Goal: Information Seeking & Learning: Learn about a topic

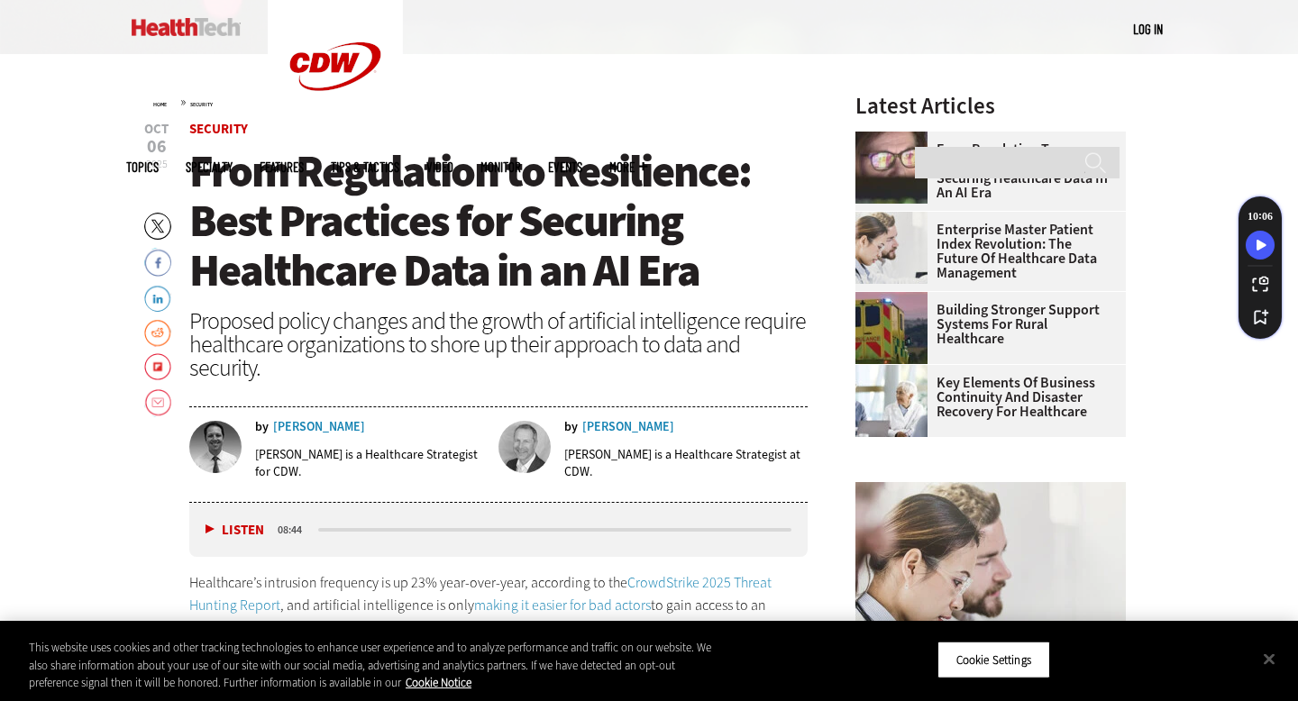
scroll to position [560, 0]
drag, startPoint x: 335, startPoint y: 425, endPoint x: 288, endPoint y: 424, distance: 47.8
click at [288, 424] on div "by [PERSON_NAME]" at bounding box center [370, 426] width 231 height 13
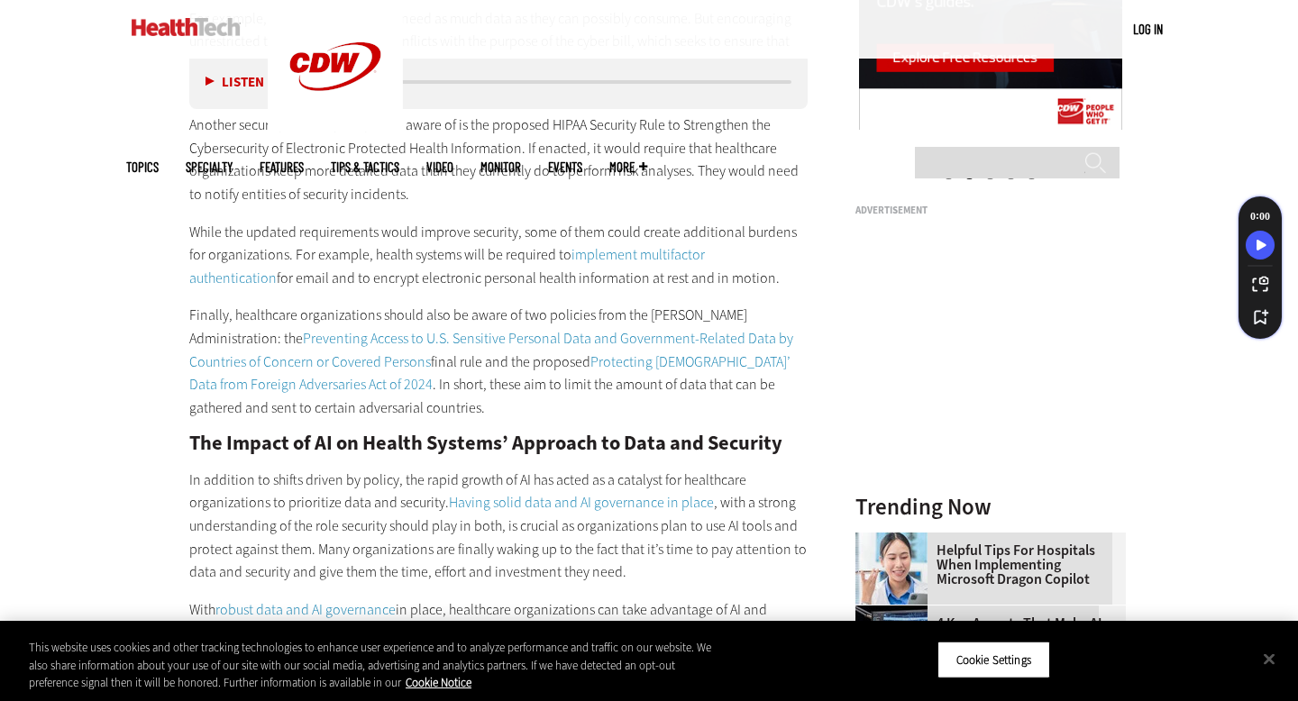
scroll to position [2058, 0]
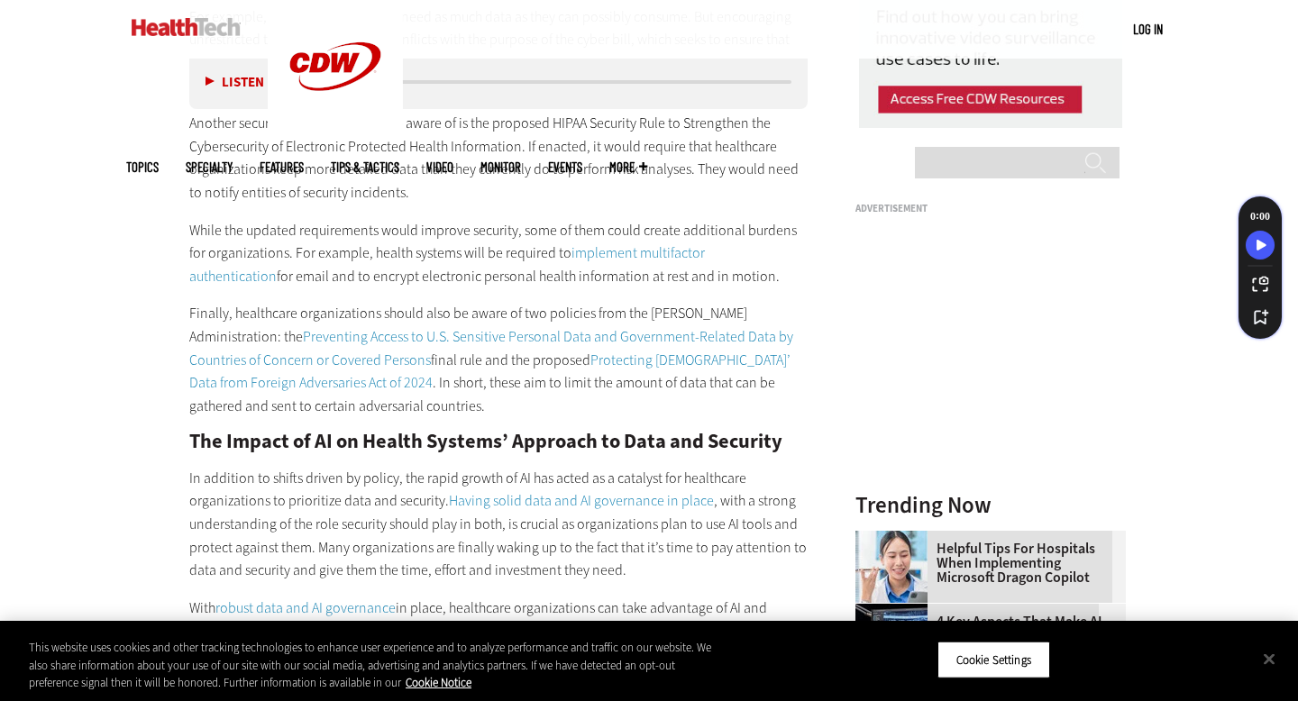
drag, startPoint x: 669, startPoint y: 273, endPoint x: 499, endPoint y: 293, distance: 170.6
click at [499, 293] on div "These Security Policy Changes Should Be on Health Systems' Radar In June, Rep. …" at bounding box center [498, 262] width 618 height 1447
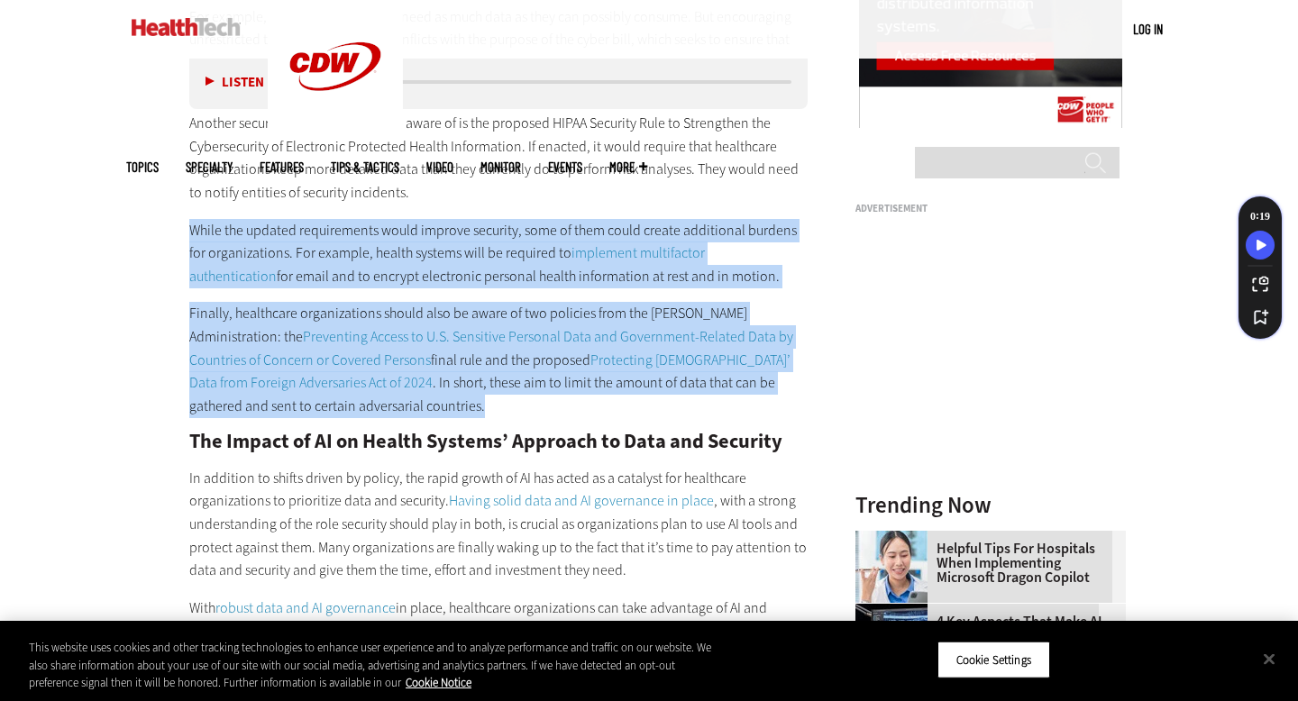
drag, startPoint x: 190, startPoint y: 228, endPoint x: 287, endPoint y: 397, distance: 194.2
click at [287, 397] on div "These Security Policy Changes Should Be on Health Systems' Radar In June, Rep. …" at bounding box center [498, 262] width 618 height 1447
copy div "While the updated requirements would improve security, some of them could creat…"
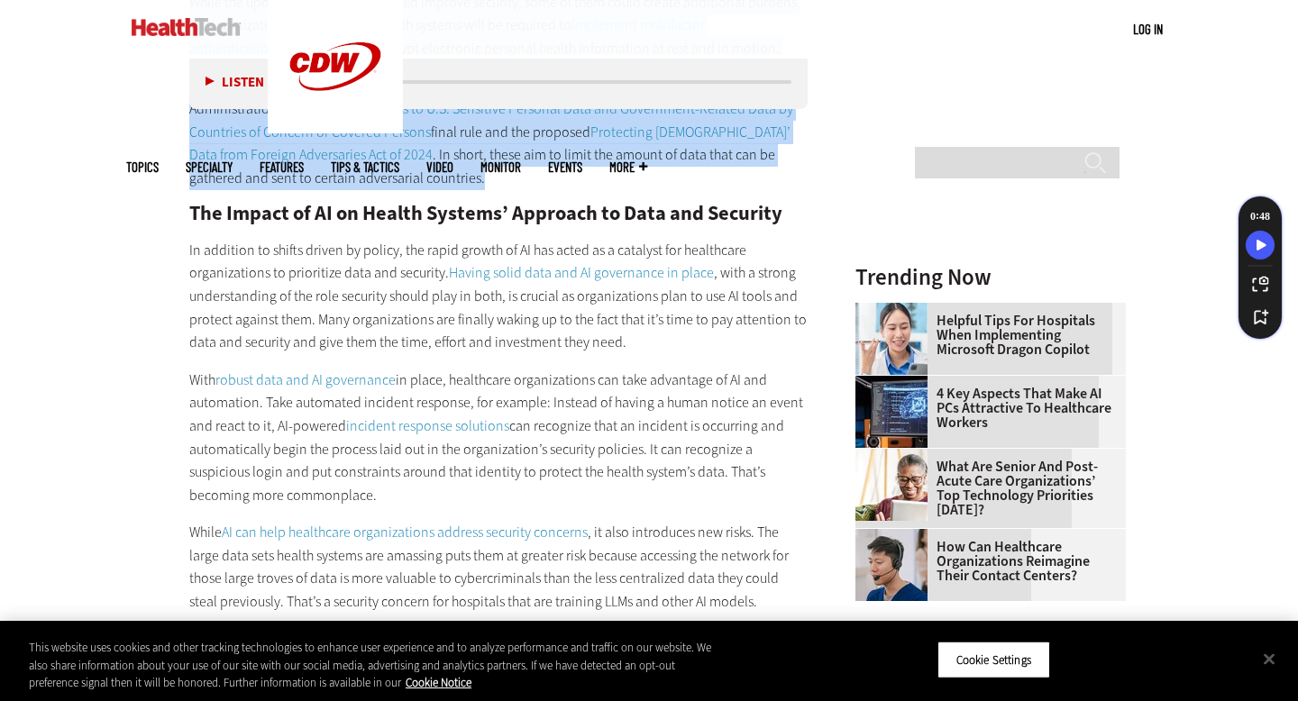
scroll to position [2283, 0]
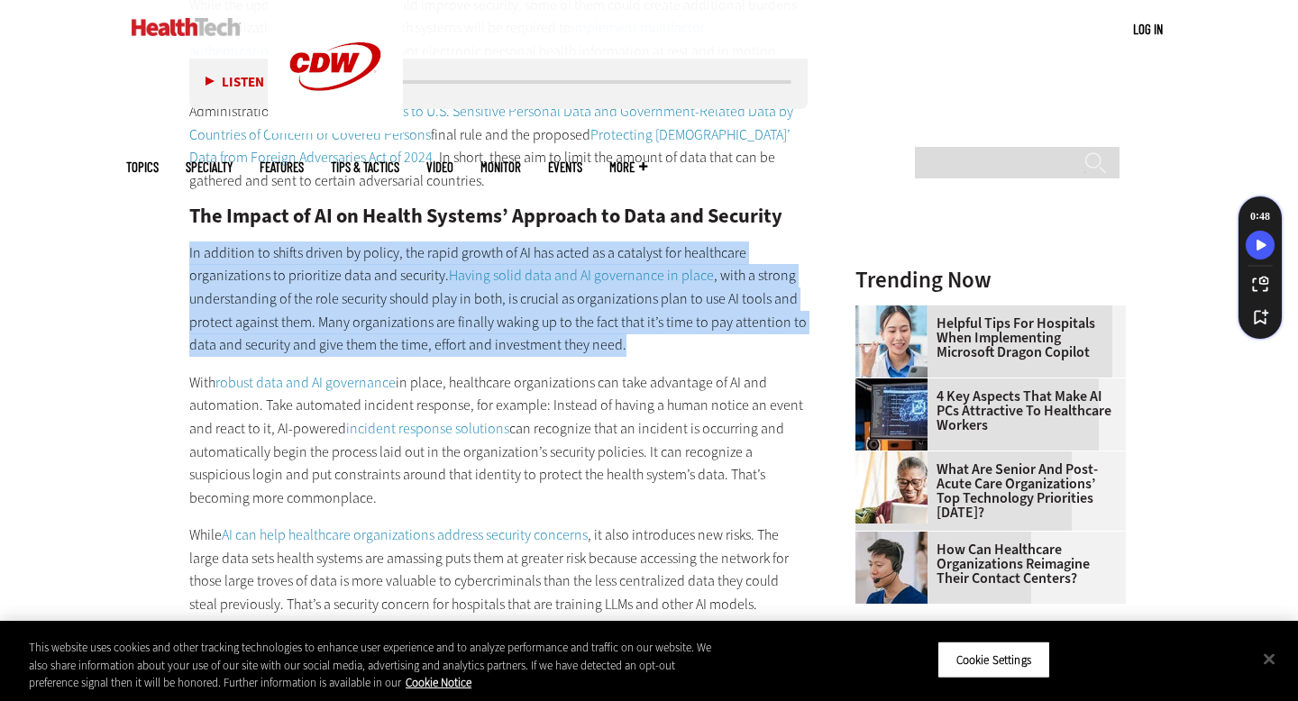
drag, startPoint x: 190, startPoint y: 257, endPoint x: 645, endPoint y: 334, distance: 461.7
click at [645, 334] on p "In addition to shifts driven by policy, the rapid growth of AI has acted as a c…" at bounding box center [498, 299] width 618 height 115
copy p "In addition to shifts driven by policy, the rapid growth of AI has acted as a c…"
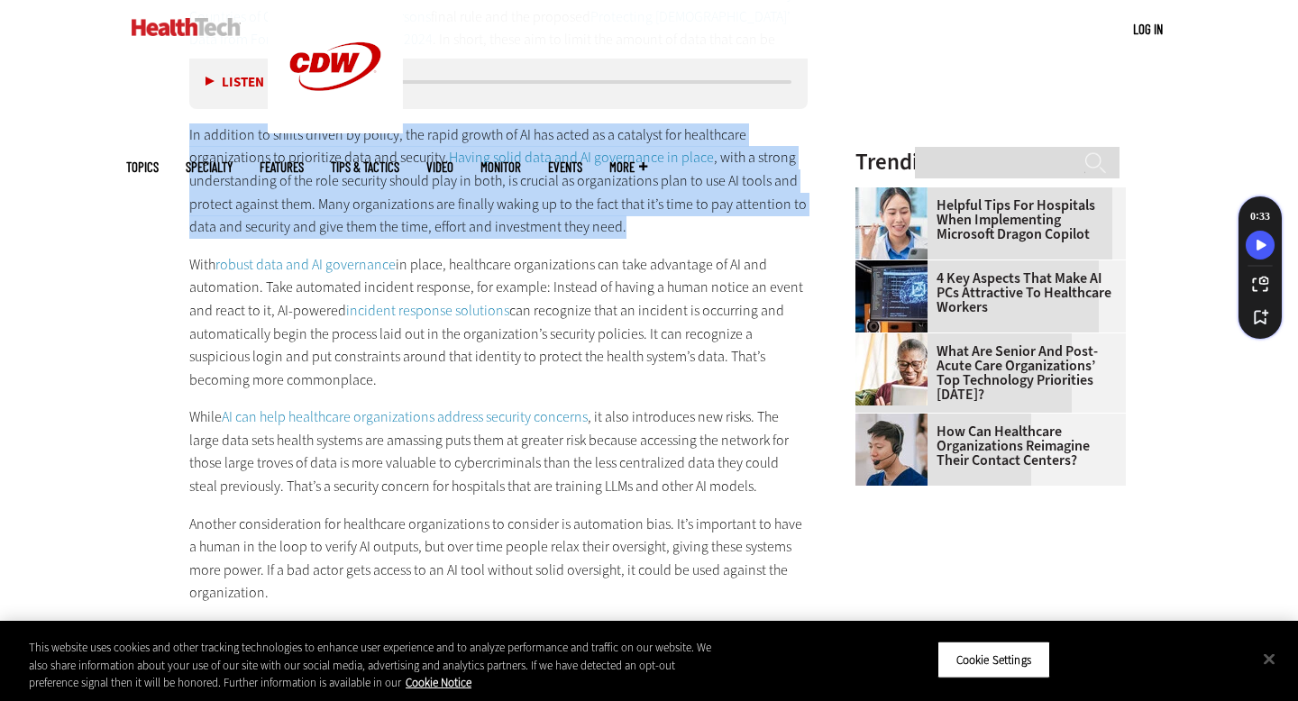
scroll to position [2418, 0]
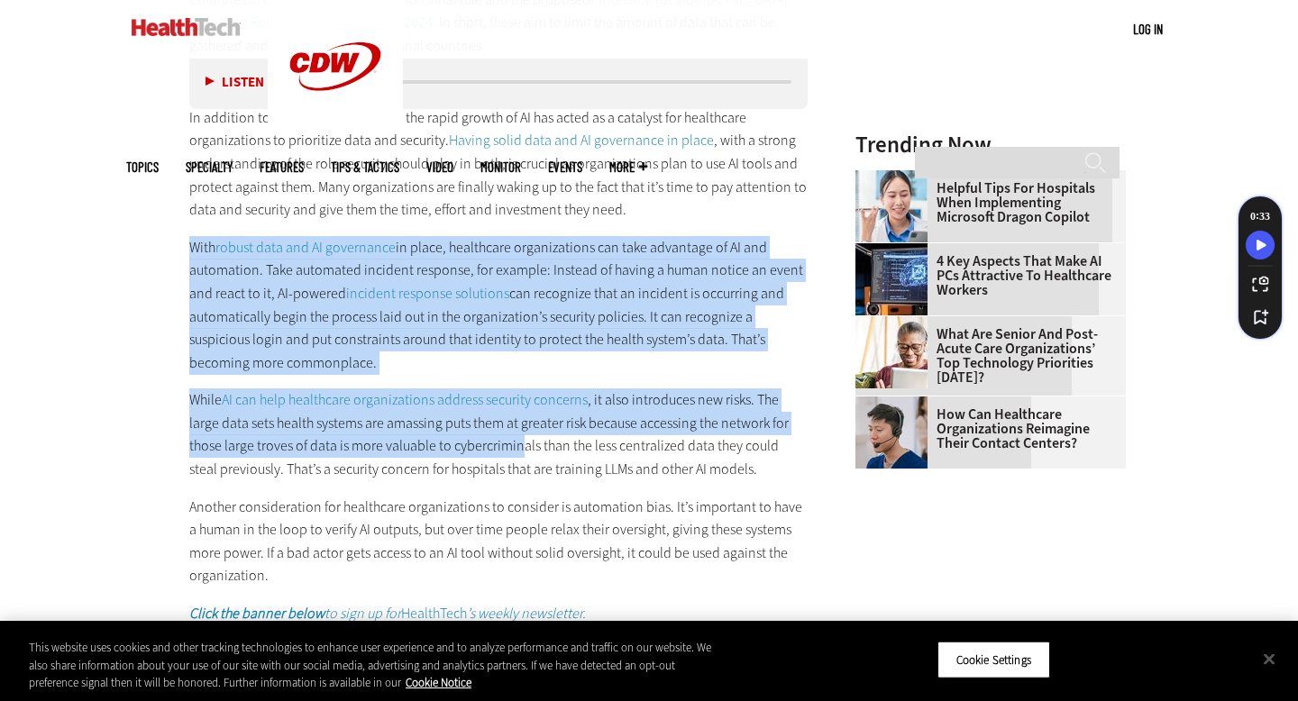
drag, startPoint x: 182, startPoint y: 242, endPoint x: 520, endPoint y: 451, distance: 397.0
click at [520, 451] on article "[DATE] Twitter Facebook LinkedIn Reddit Flipboard Email Security From Regulatio…" at bounding box center [480, 431] width 654 height 4336
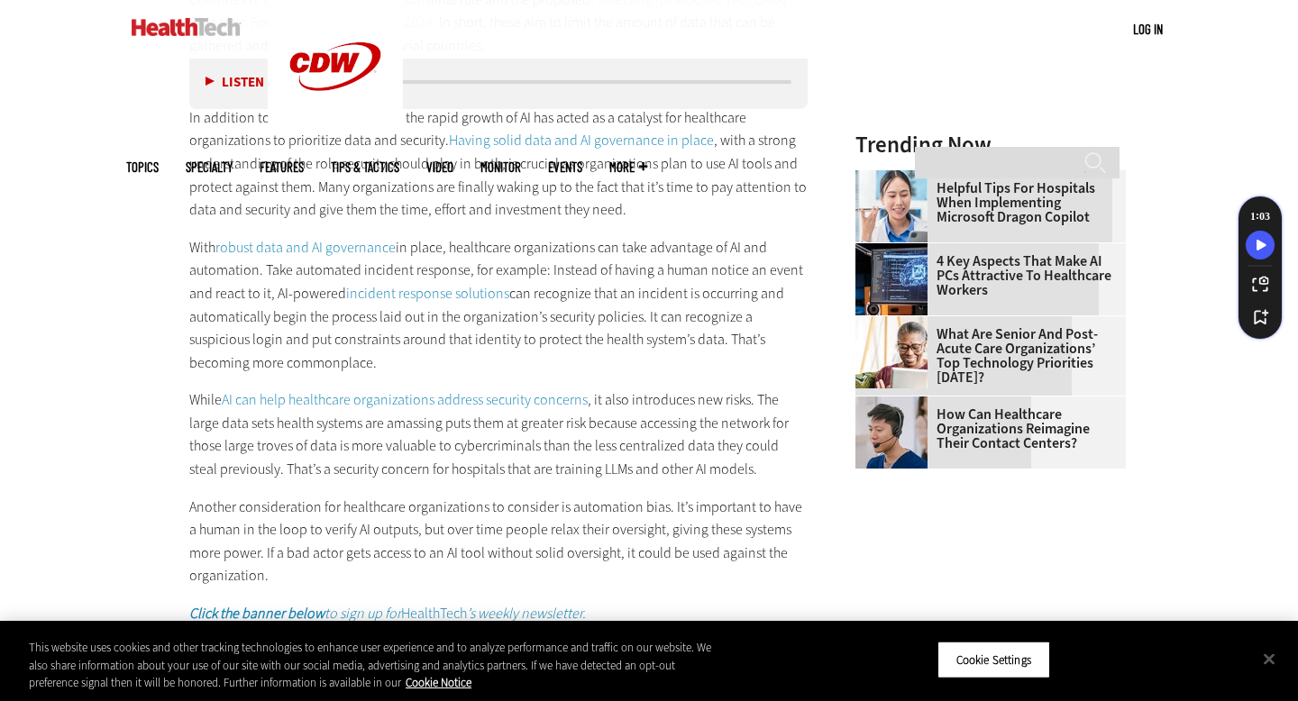
click at [261, 574] on p "Another consideration for healthcare organizations to consider is automation bi…" at bounding box center [498, 542] width 618 height 92
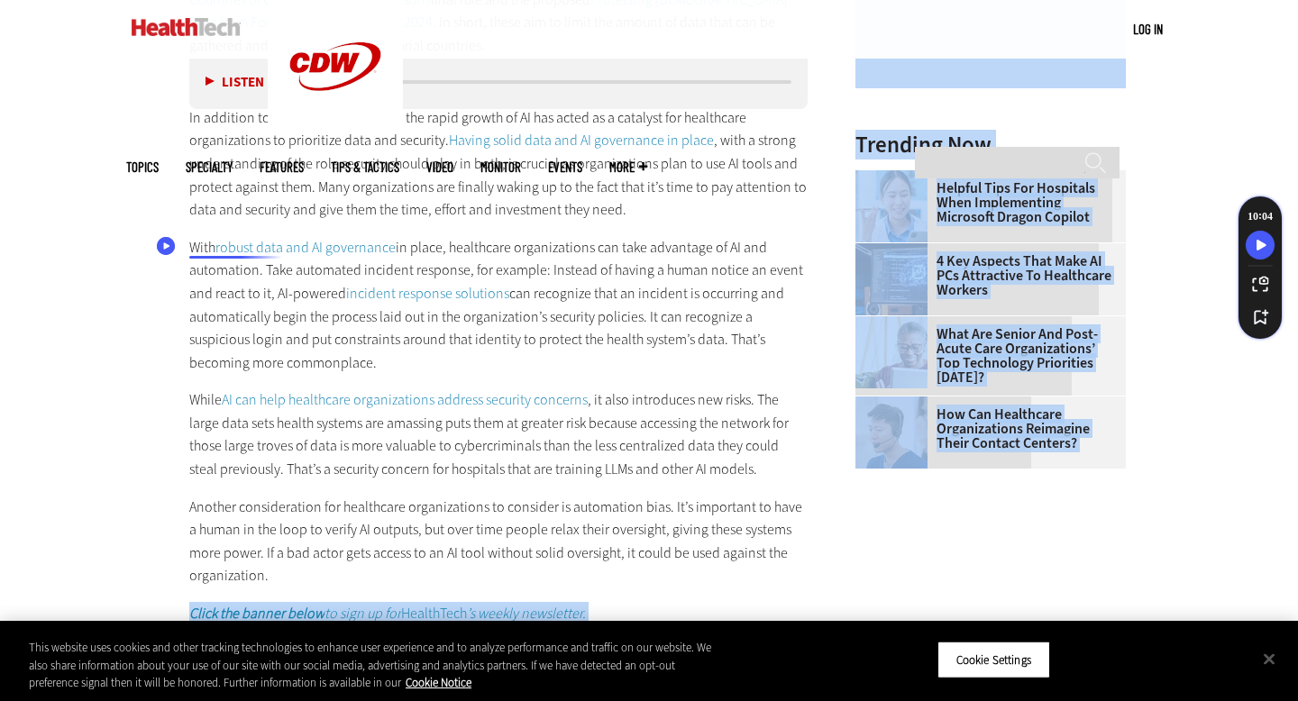
drag, startPoint x: 266, startPoint y: 573, endPoint x: 167, endPoint y: 243, distance: 344.4
click at [167, 243] on body "Skip to main content Become an Insider Sign up [DATE] to receive premium conten…" at bounding box center [649, 370] width 1298 height 5576
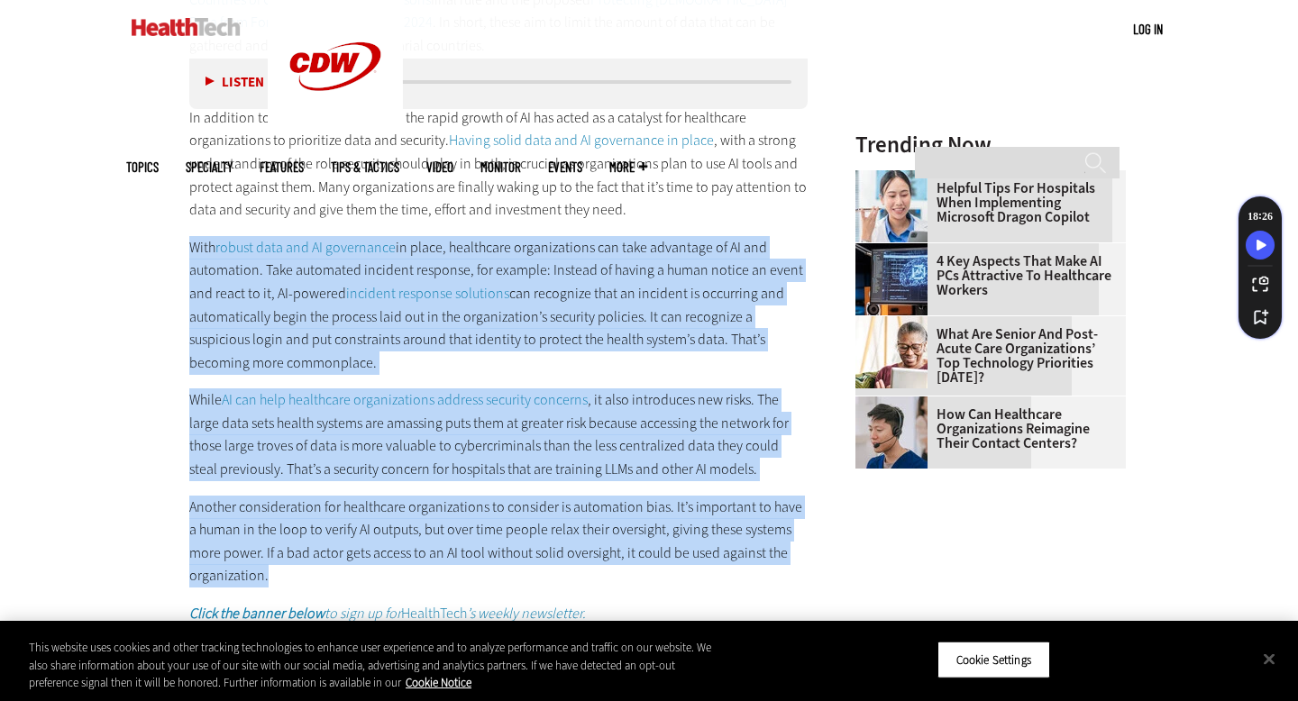
drag, startPoint x: 187, startPoint y: 242, endPoint x: 265, endPoint y: 580, distance: 347.8
click at [269, 581] on article "[DATE] Twitter Facebook LinkedIn Reddit Flipboard Email Security From Regulatio…" at bounding box center [480, 431] width 654 height 4336
copy div "Lore ipsumd sita con AD elitseddoe te incid, utlaboreet doloremagnaal eni admi …"
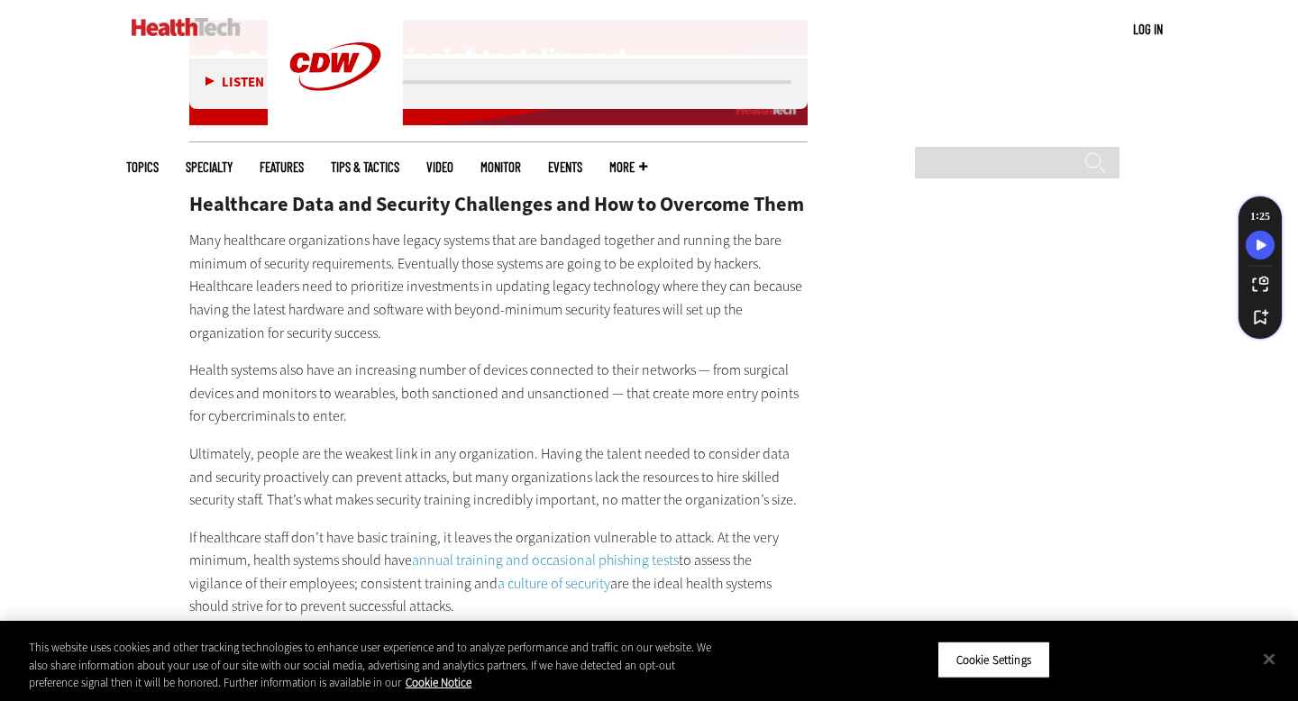
scroll to position [3090, 0]
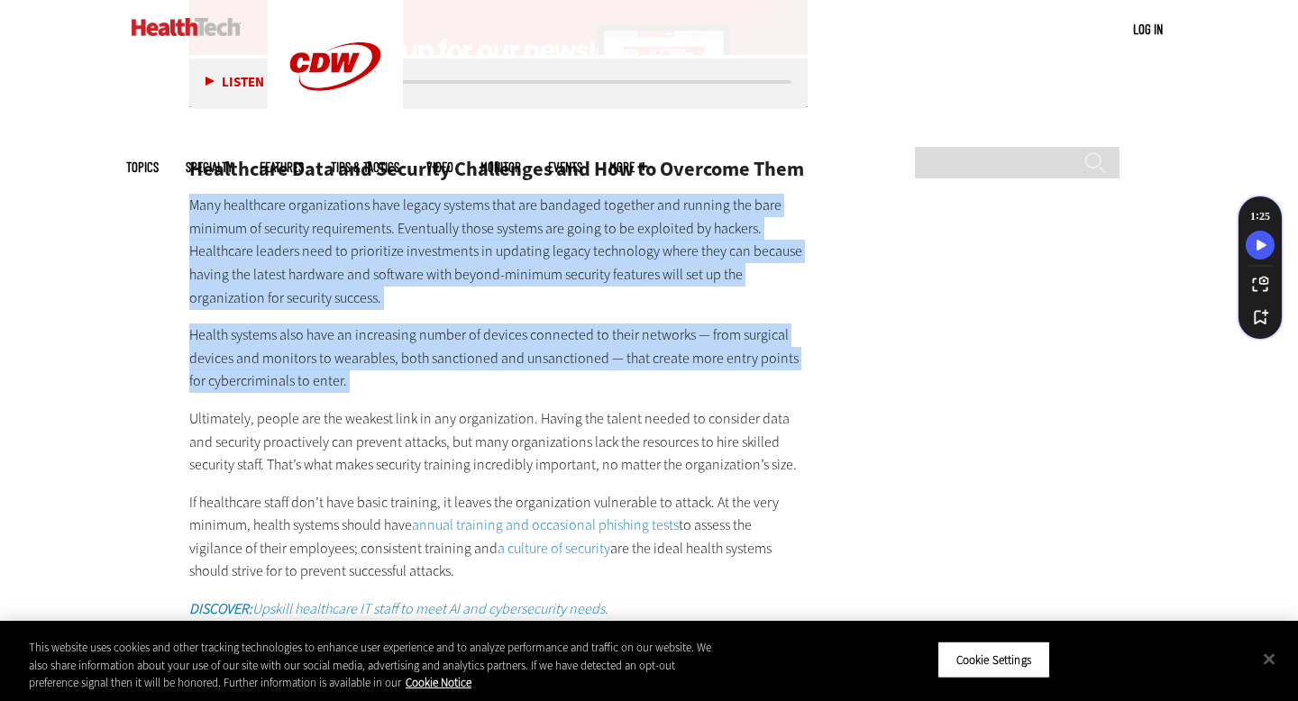
drag, startPoint x: 188, startPoint y: 199, endPoint x: 205, endPoint y: 392, distance: 193.6
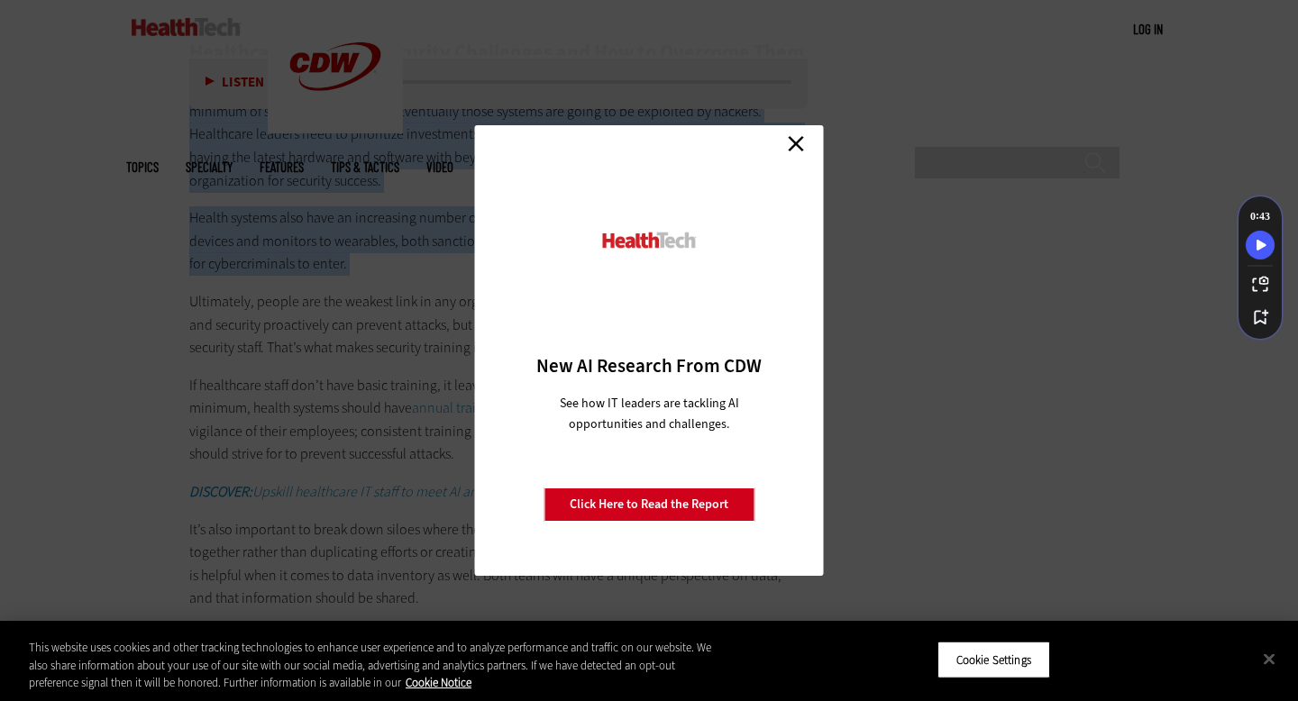
scroll to position [3209, 0]
click at [798, 149] on link "Close" at bounding box center [795, 143] width 27 height 27
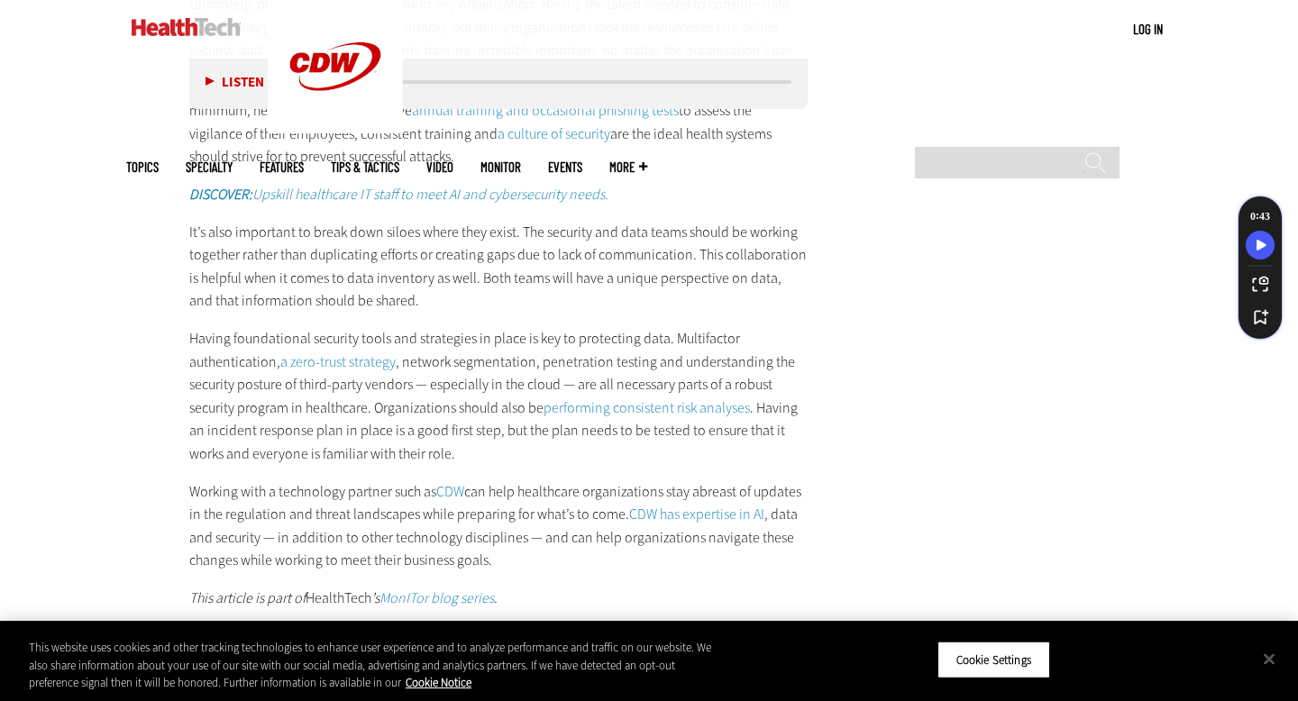
scroll to position [3502, 0]
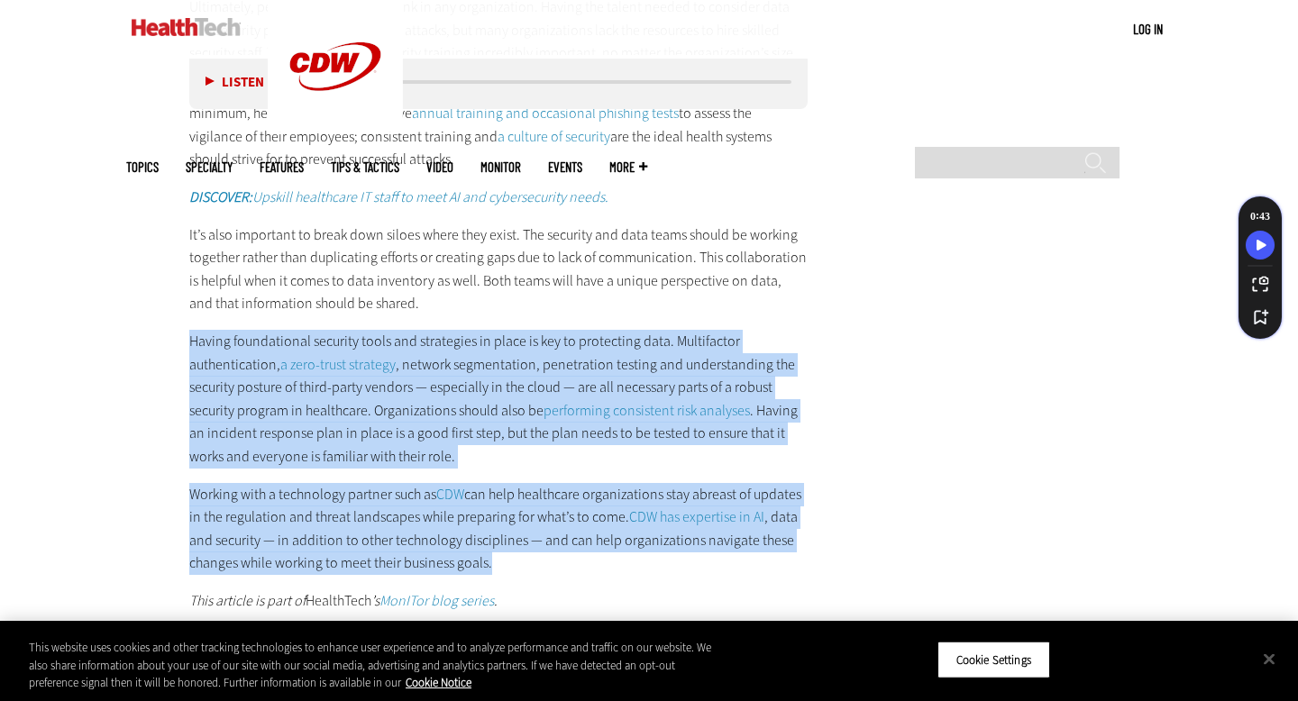
drag, startPoint x: 186, startPoint y: 320, endPoint x: 570, endPoint y: 557, distance: 451.2
copy div "Having foundational security tools and strategies in place is key to protecting…"
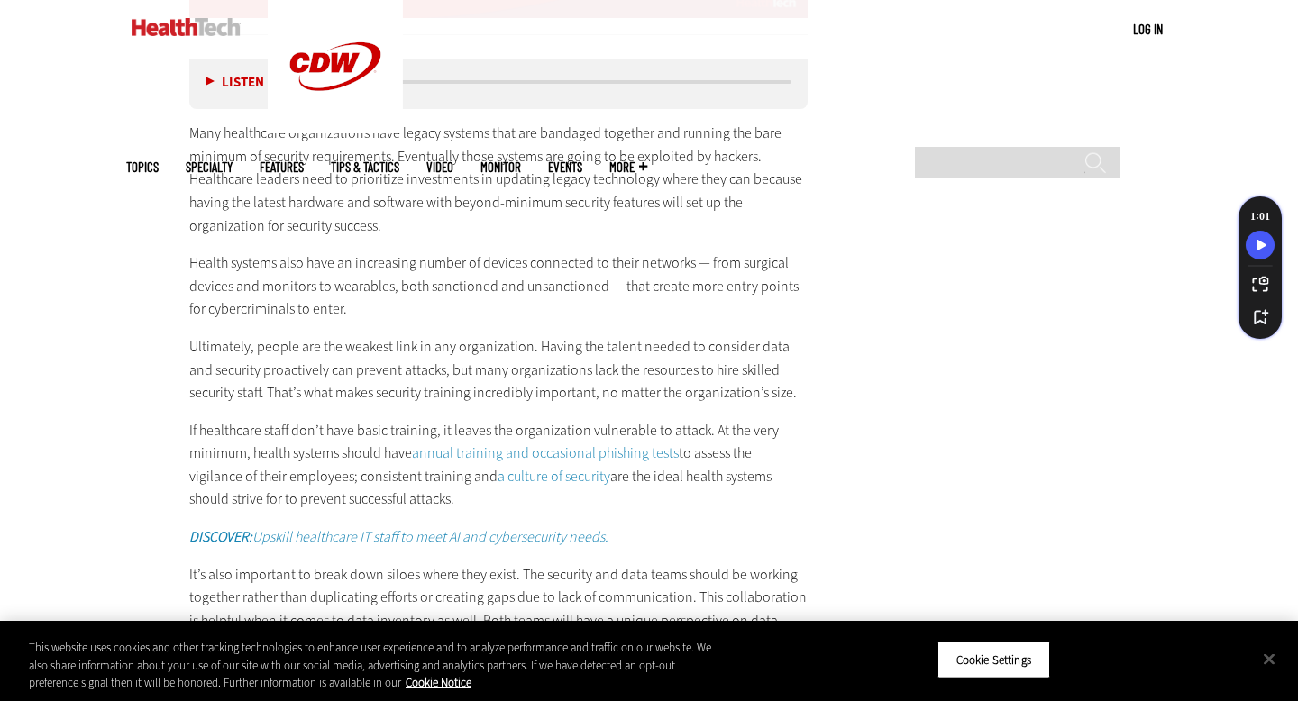
scroll to position [3161, 0]
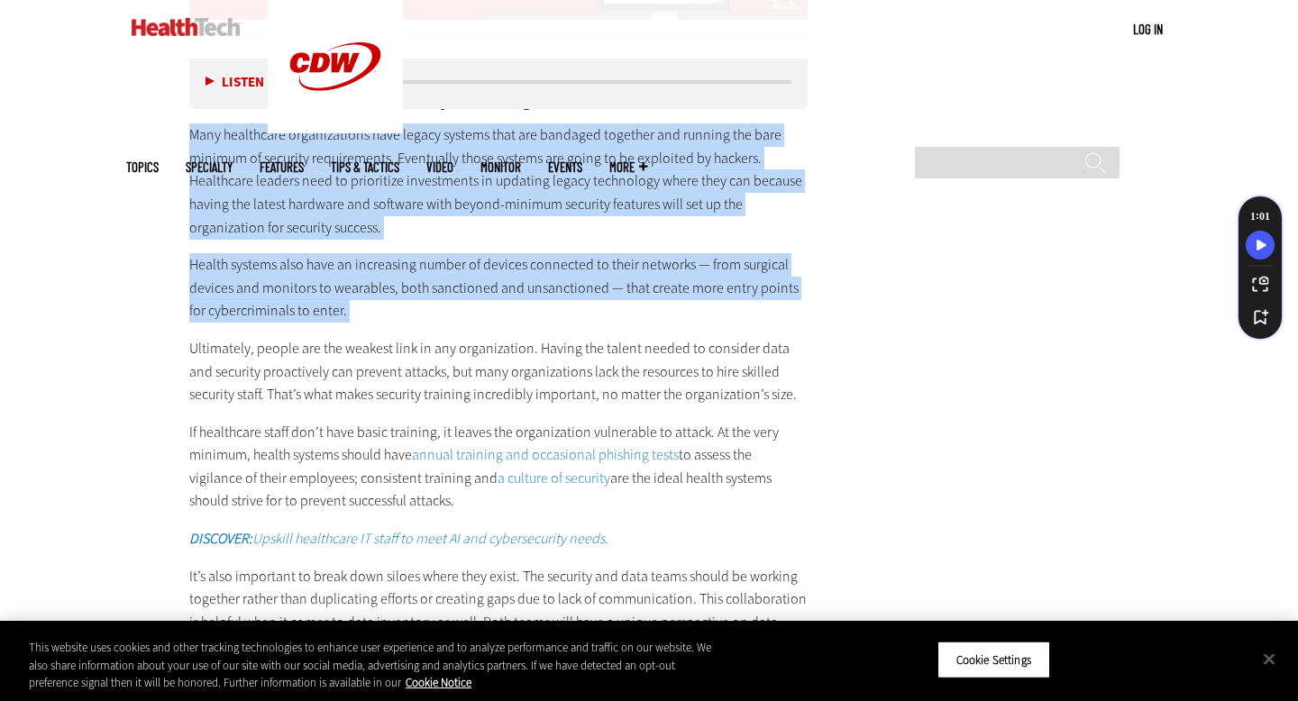
drag, startPoint x: 188, startPoint y: 135, endPoint x: 268, endPoint y: 333, distance: 212.7
click at [268, 333] on div "Healthcare Data and Security Challenges and How to Overcome Them Many healthcar…" at bounding box center [498, 502] width 618 height 902
copy div "Many healthcare organizations have legacy systems that are bandaged together an…"
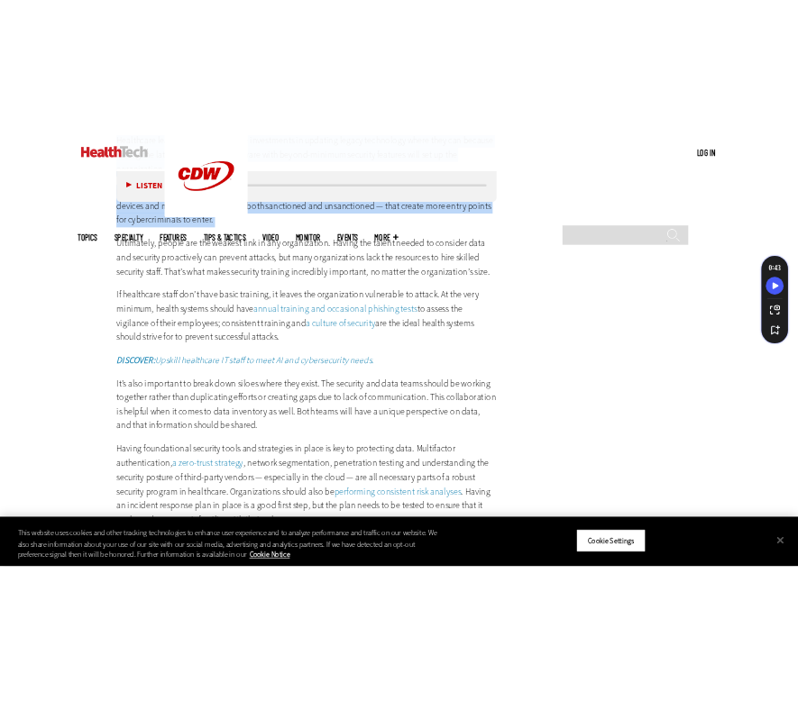
scroll to position [3333, 0]
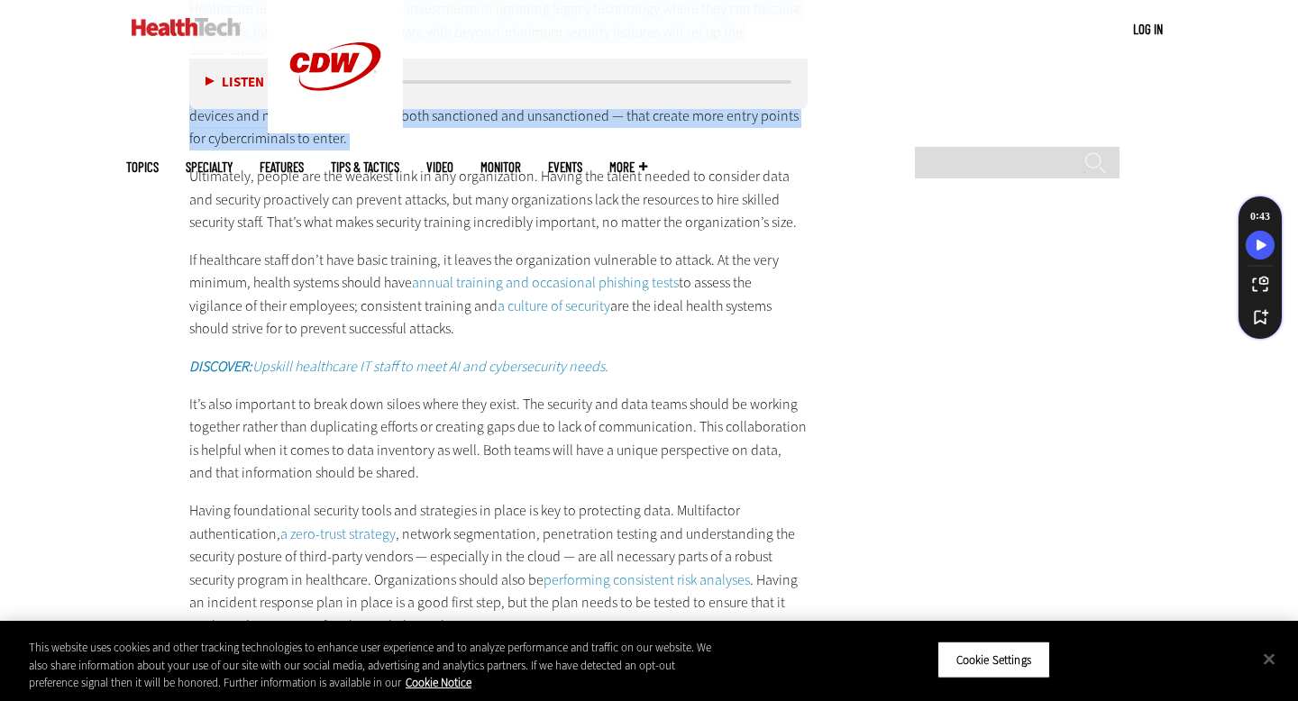
drag, startPoint x: 187, startPoint y: 258, endPoint x: 471, endPoint y: 324, distance: 292.5
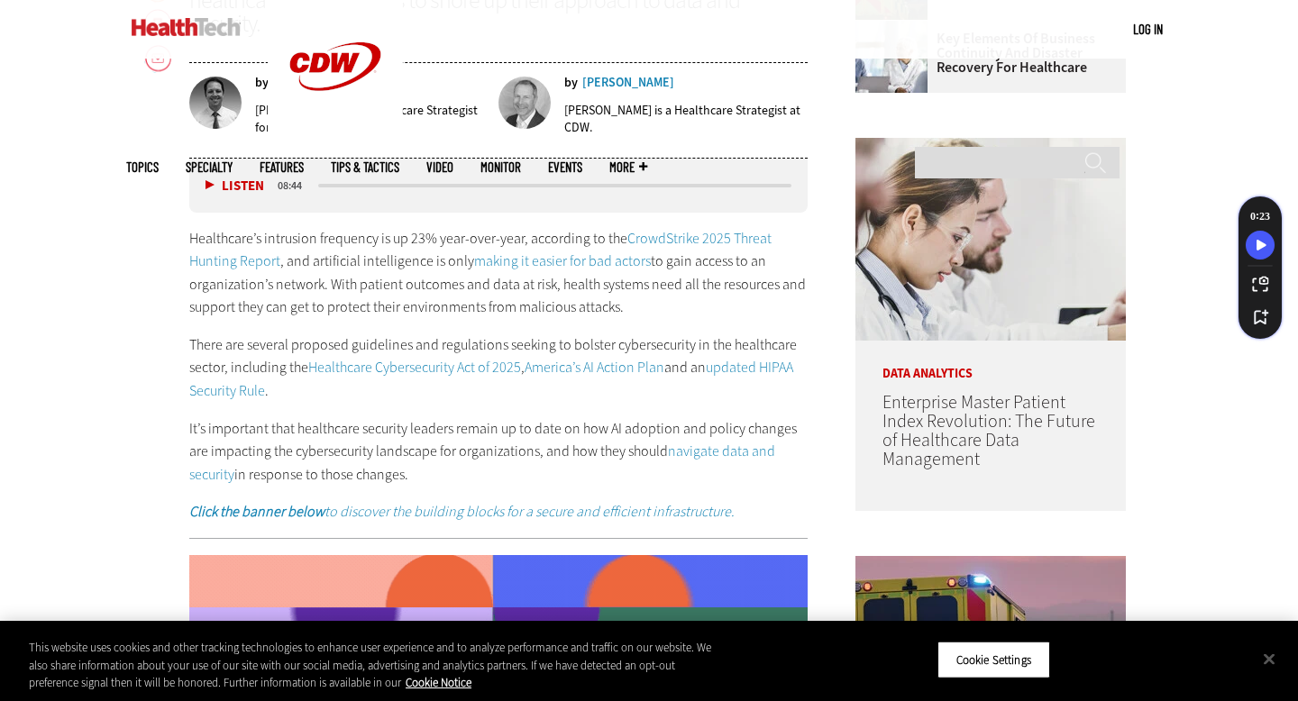
scroll to position [897, 0]
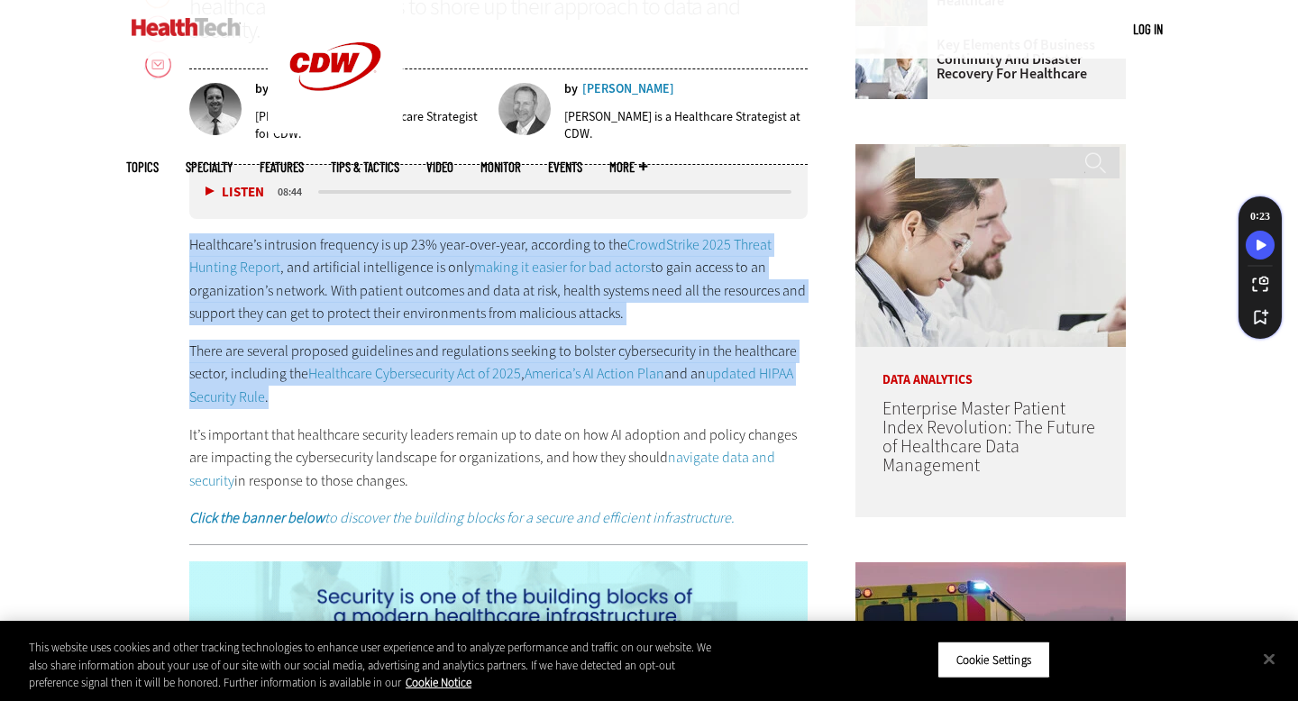
drag, startPoint x: 193, startPoint y: 242, endPoint x: 521, endPoint y: 400, distance: 364.0
copy div "Healthcare’s intrusion frequency is up 23% year-over-year, according to the Cro…"
